Goal: Task Accomplishment & Management: Complete application form

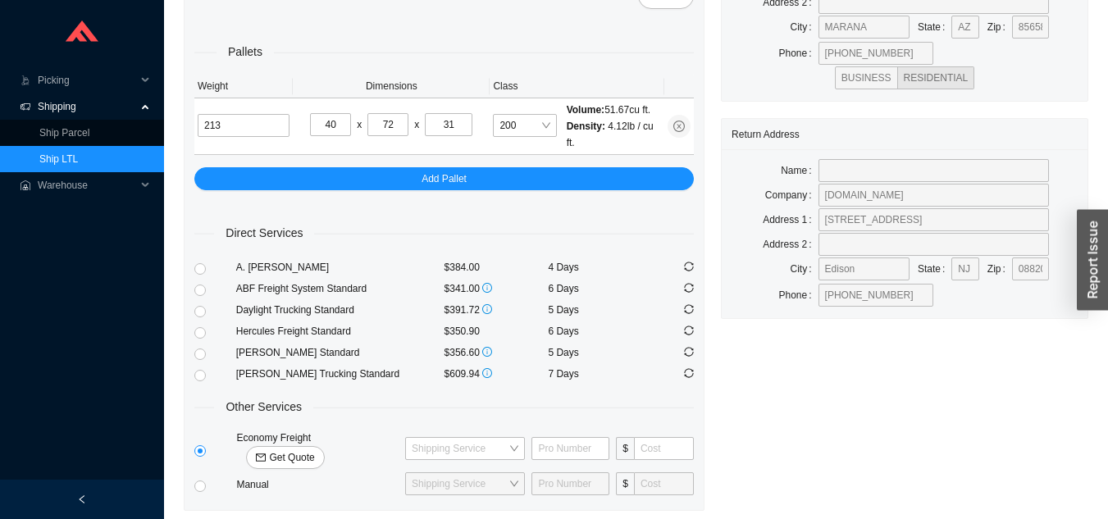
click at [78, 164] on link "Ship LTL" at bounding box center [58, 158] width 39 height 11
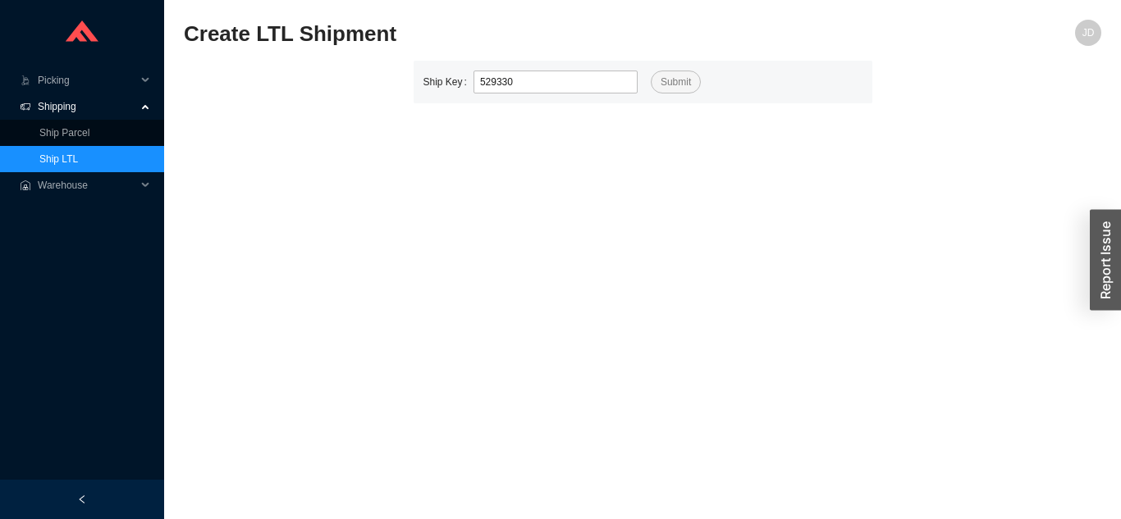
type input "529330"
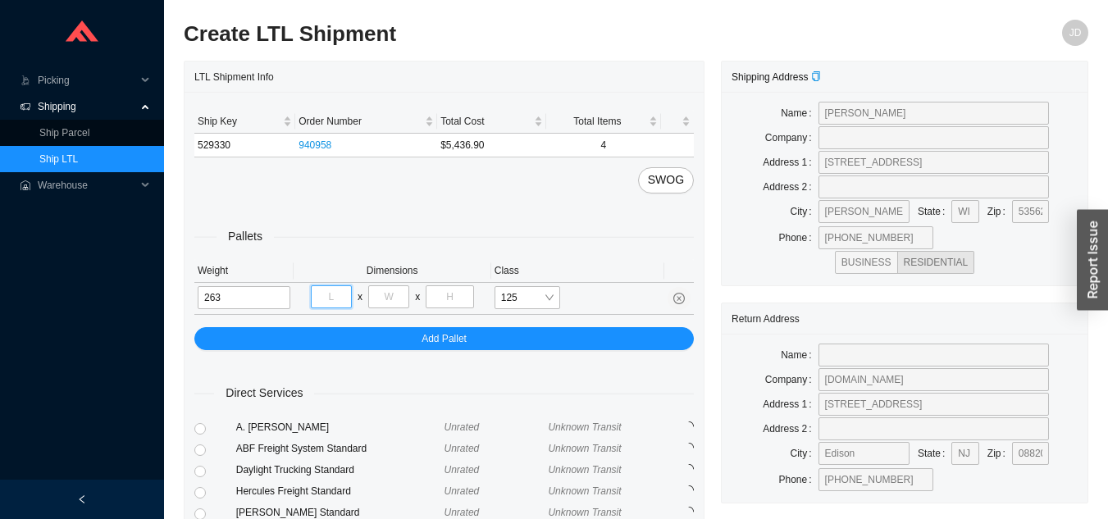
click at [333, 299] on input "tel" at bounding box center [331, 297] width 41 height 23
click at [270, 293] on input "263" at bounding box center [244, 297] width 93 height 23
type input "236"
click at [344, 303] on input "tel" at bounding box center [331, 297] width 41 height 23
type input "42"
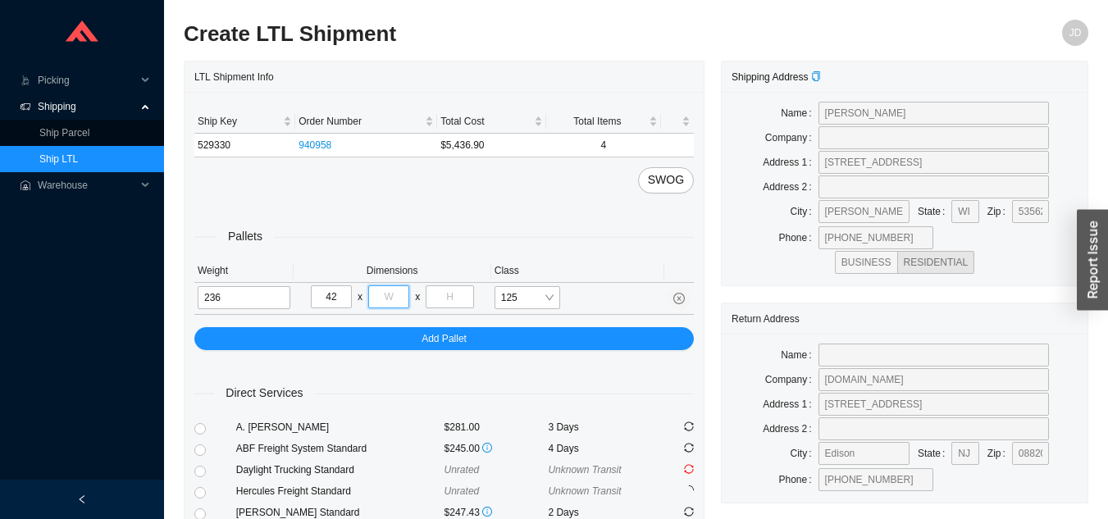
click at [400, 301] on input "tel" at bounding box center [388, 297] width 41 height 23
type input "48"
click at [461, 295] on input "tel" at bounding box center [450, 297] width 48 height 23
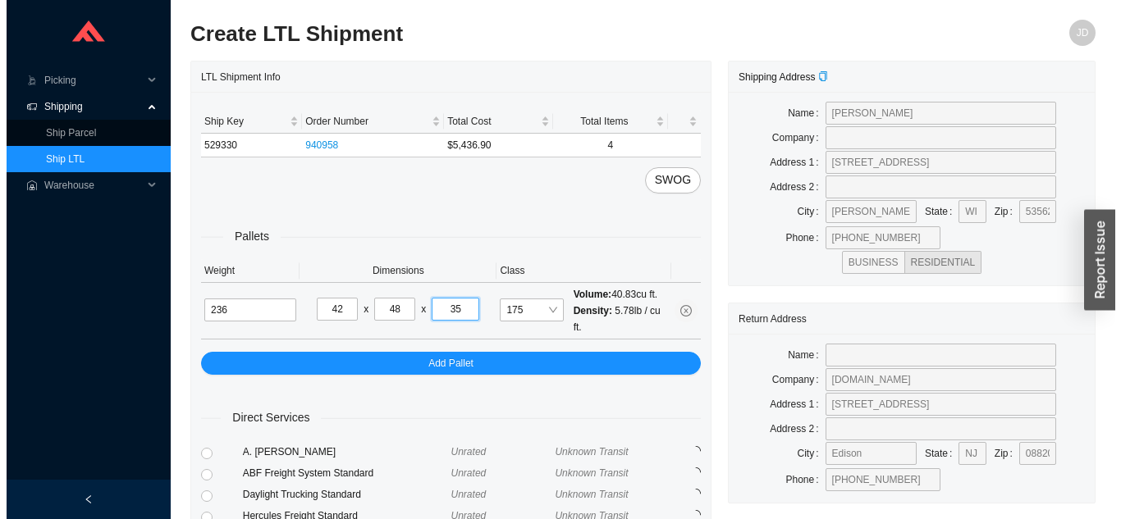
scroll to position [224, 0]
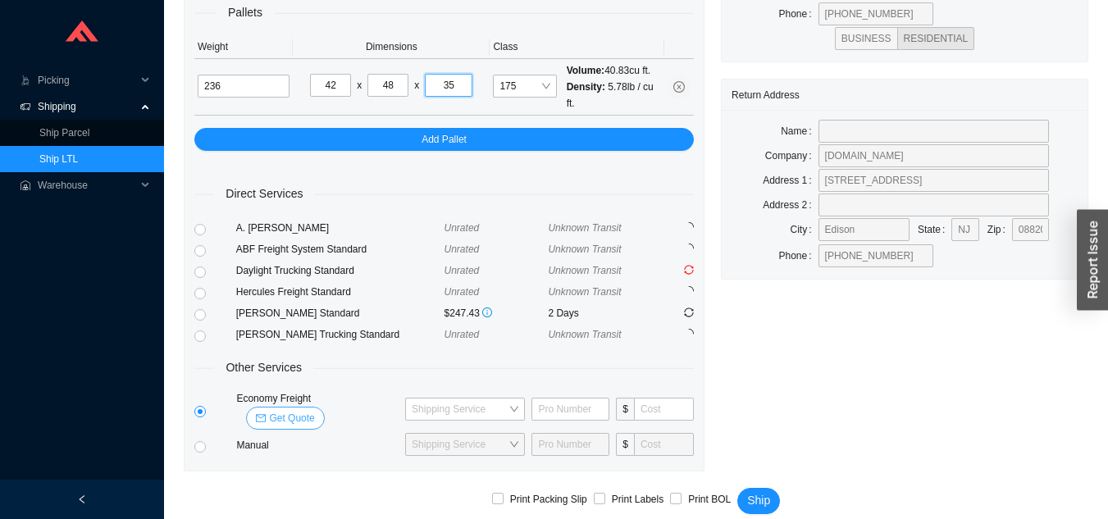
type input "35"
click at [314, 410] on span "Get Quote" at bounding box center [291, 418] width 45 height 16
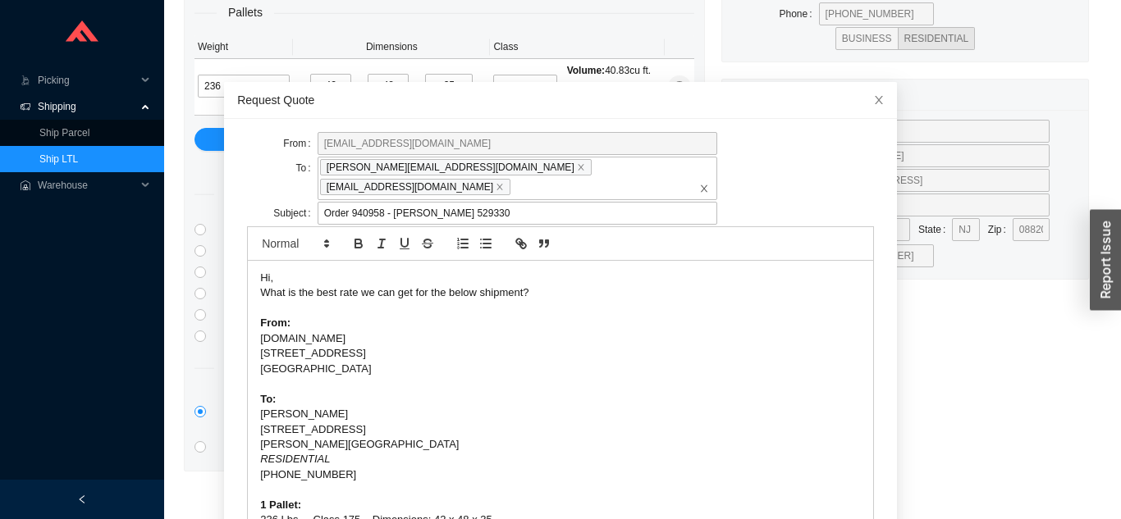
scroll to position [43, 0]
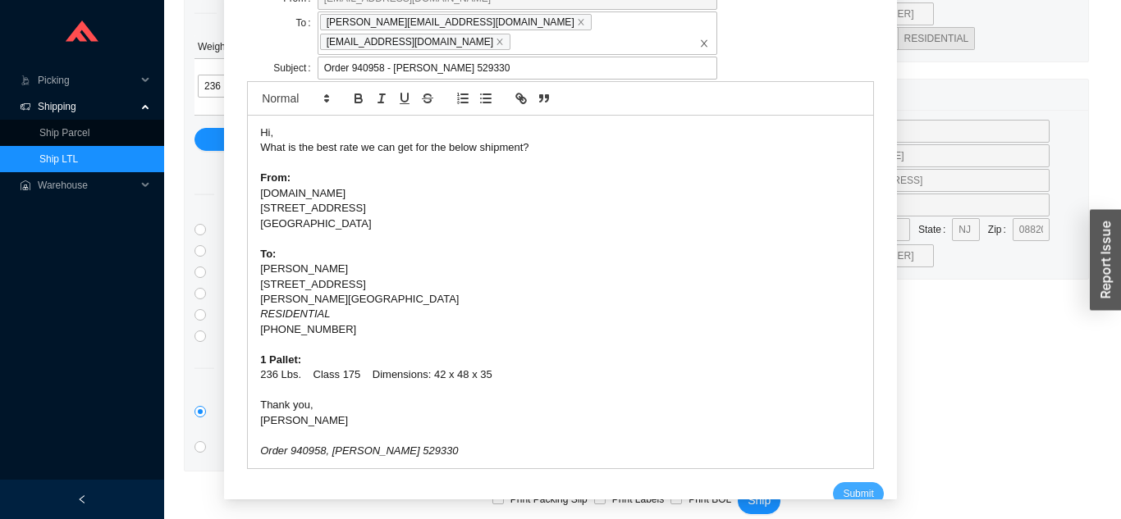
click at [853, 485] on button "Submit" at bounding box center [858, 493] width 50 height 23
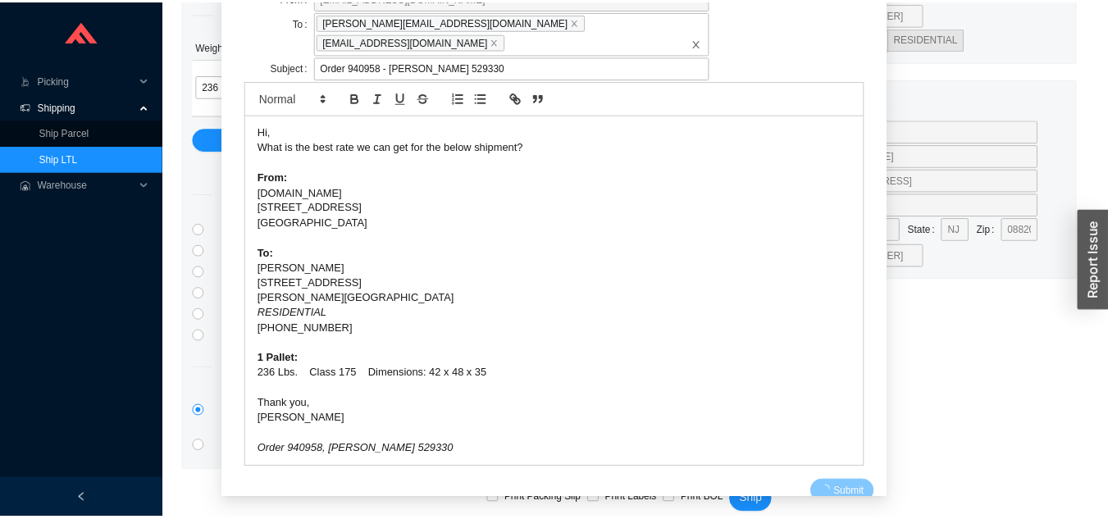
scroll to position [20, 0]
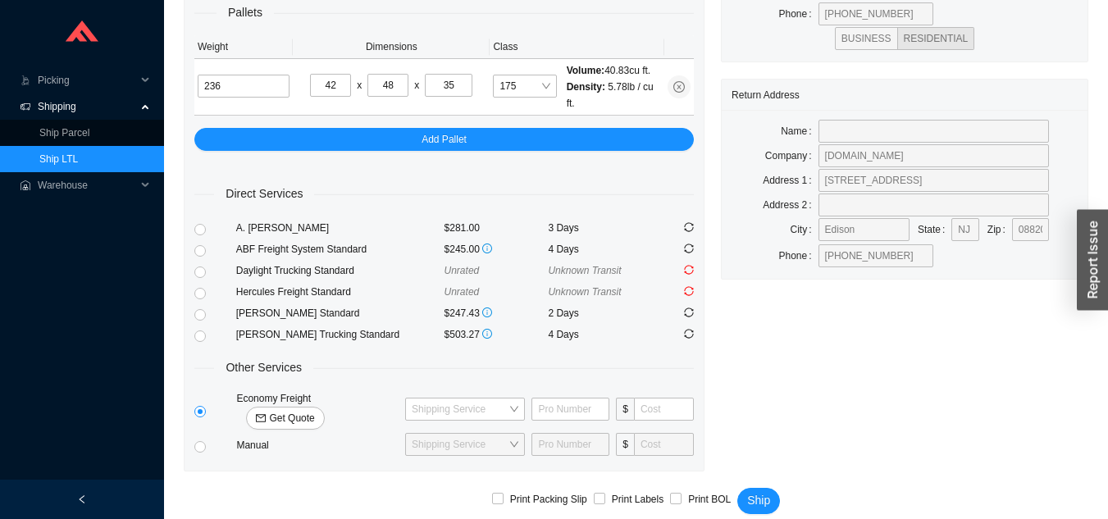
click at [78, 153] on link "Ship LTL" at bounding box center [58, 158] width 39 height 11
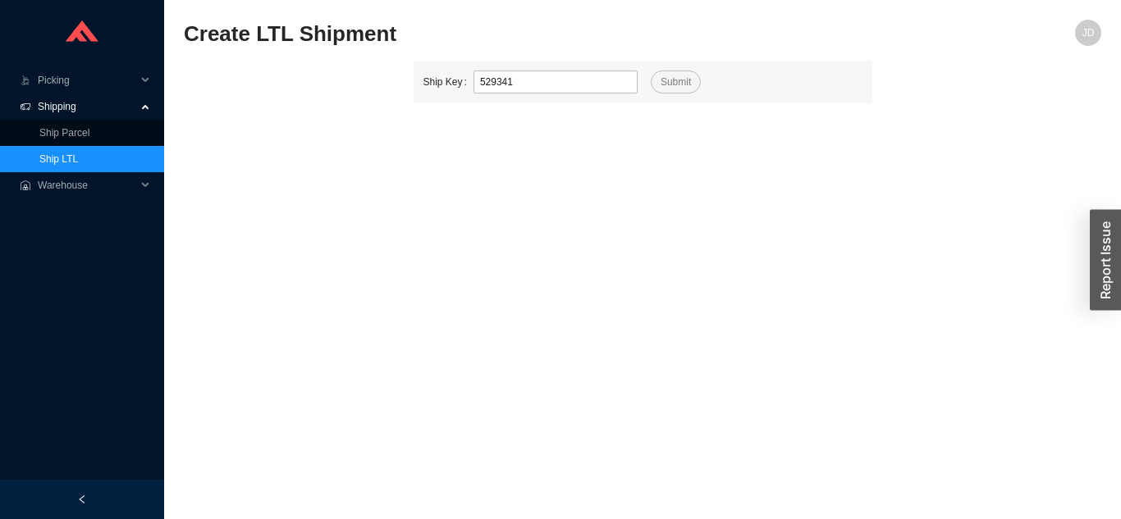
type input "529341"
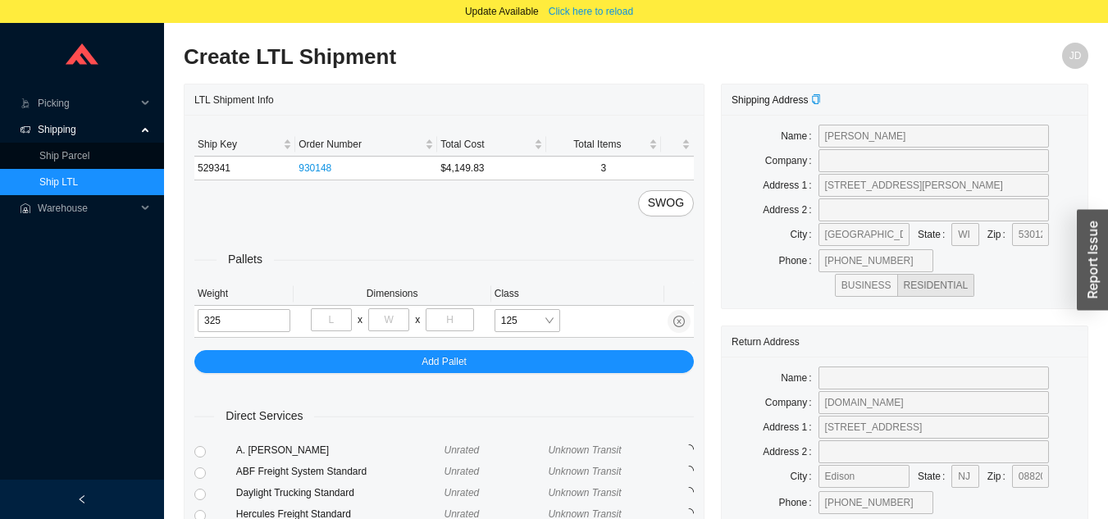
type input "325"
click at [331, 316] on input "tel" at bounding box center [331, 320] width 41 height 23
type input "35"
click at [394, 318] on input "tel" at bounding box center [388, 320] width 41 height 23
type input "70"
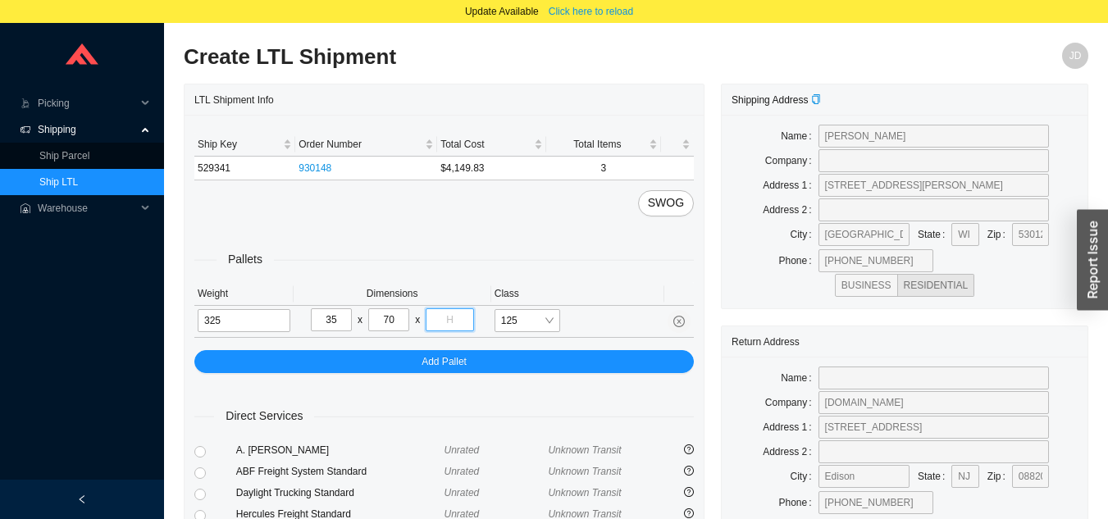
click at [450, 319] on input "tel" at bounding box center [450, 320] width 48 height 23
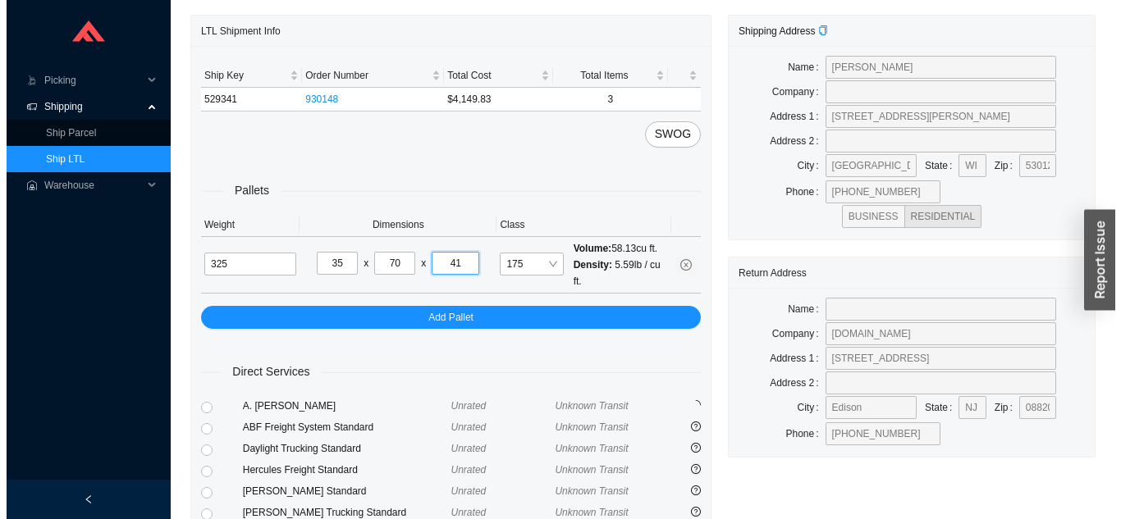
scroll to position [247, 0]
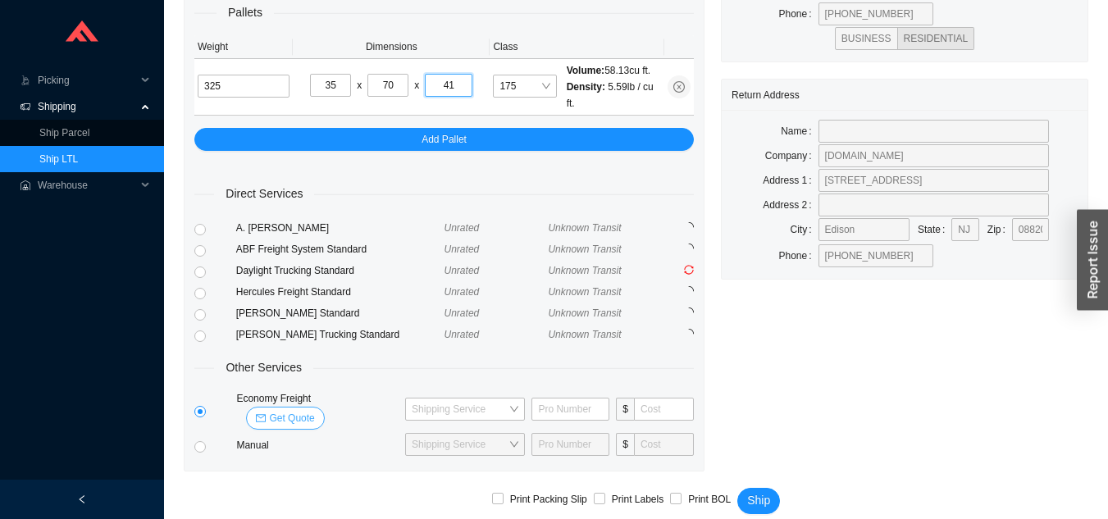
type input "41"
click at [314, 410] on span "Get Quote" at bounding box center [291, 418] width 45 height 16
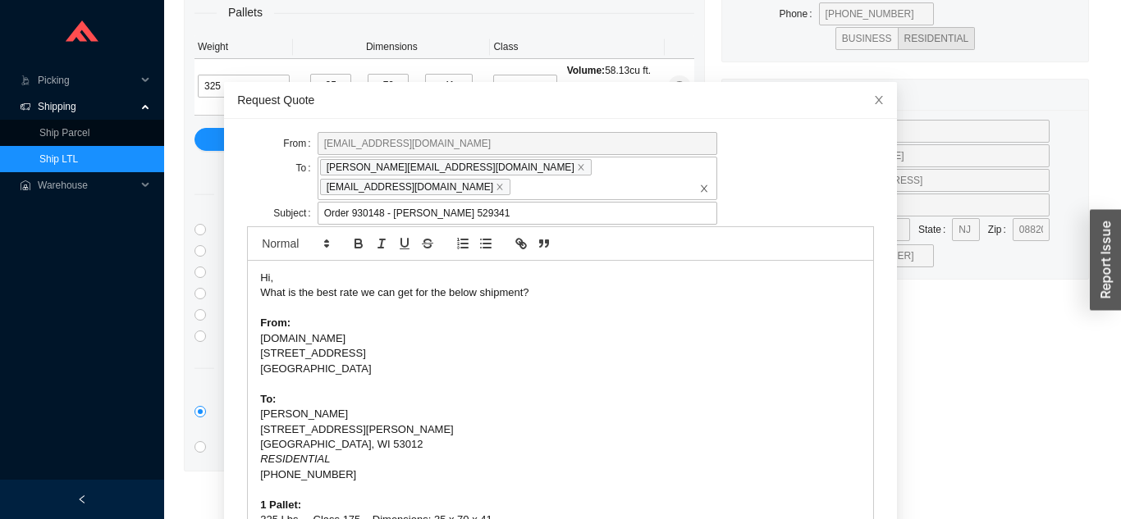
scroll to position [43, 0]
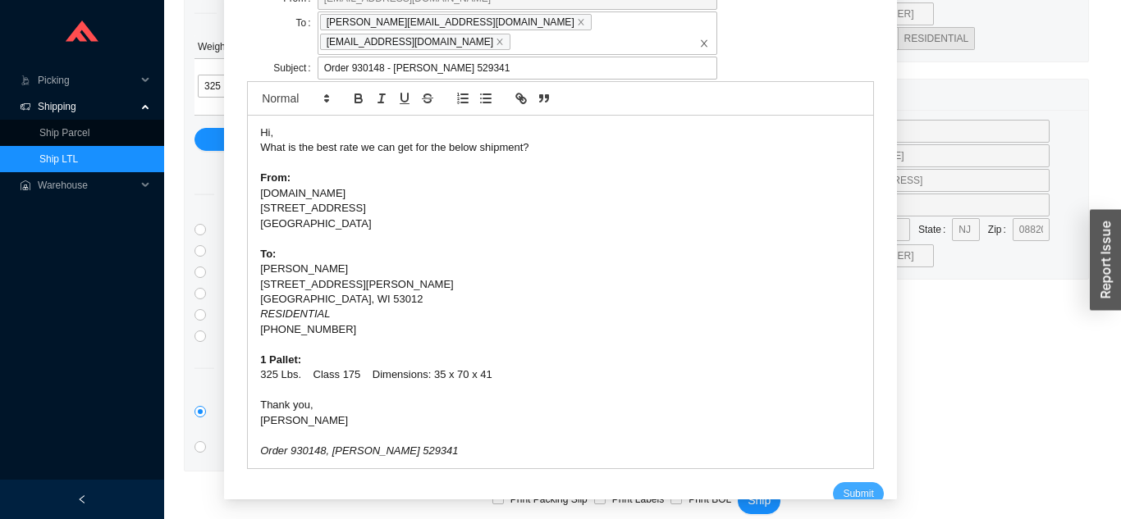
click at [853, 482] on button "Submit" at bounding box center [858, 493] width 50 height 23
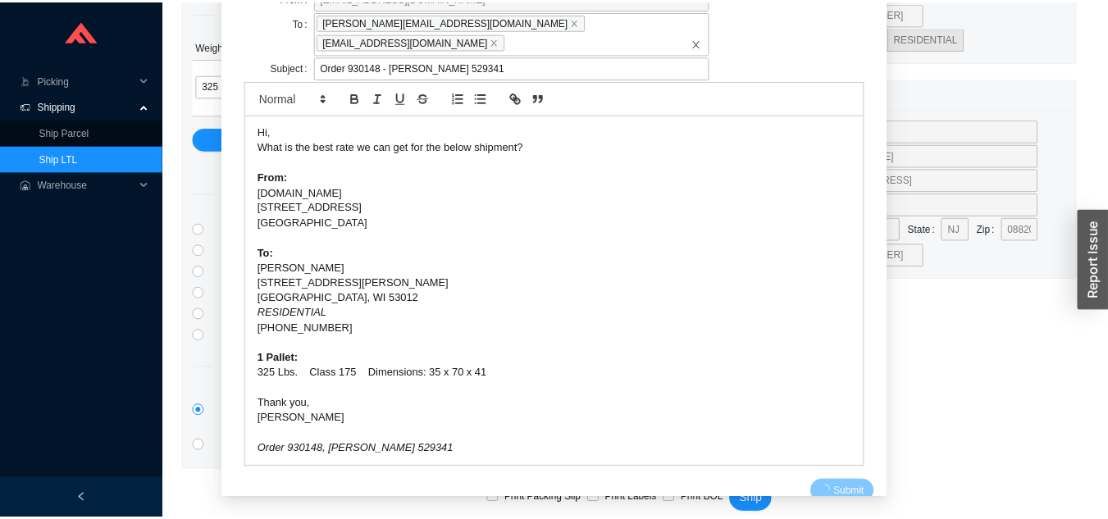
scroll to position [20, 0]
